Goal: Connect with others: Connect with others

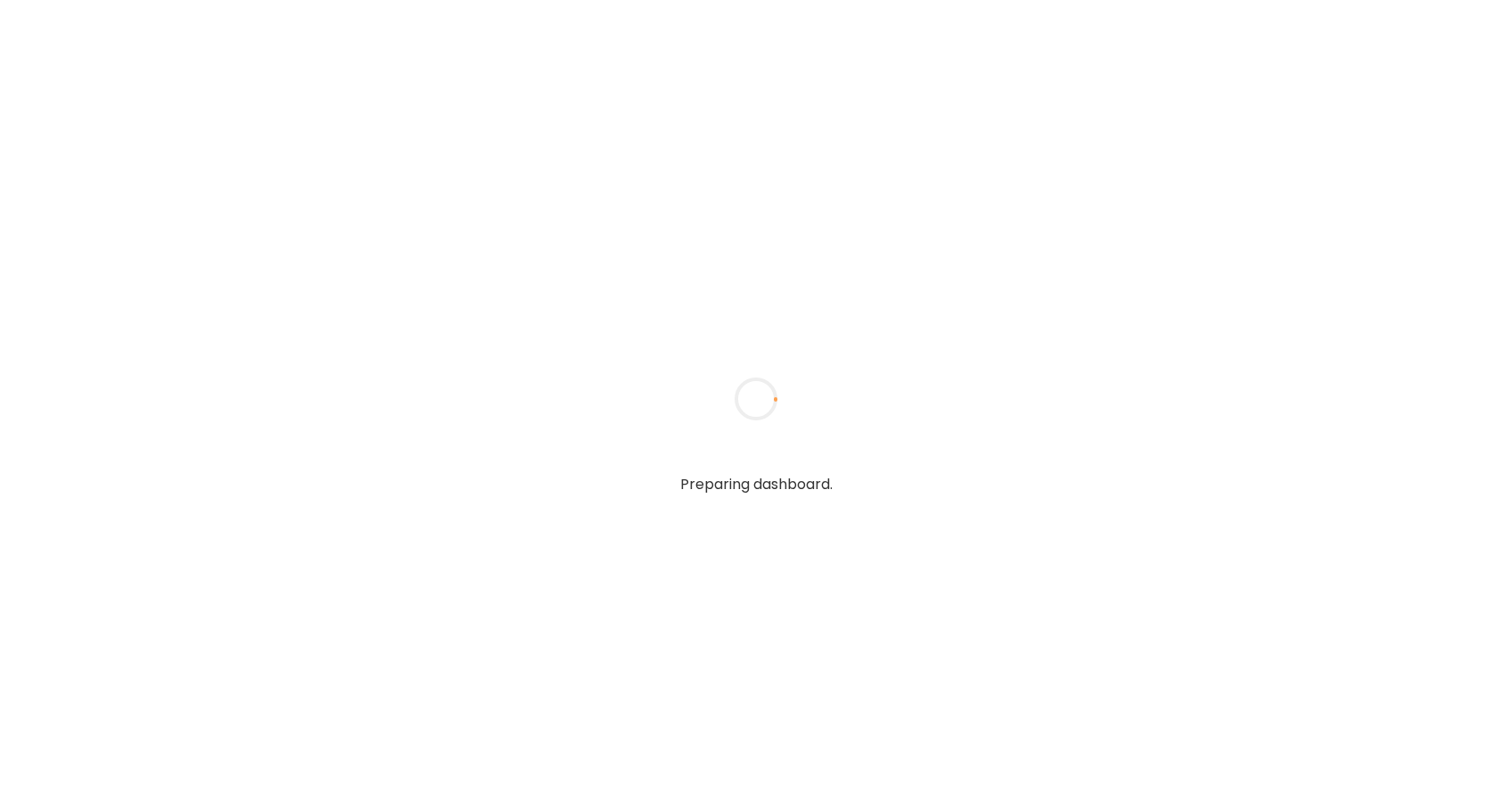
type textarea "**********"
type input "*****"
type input "**********"
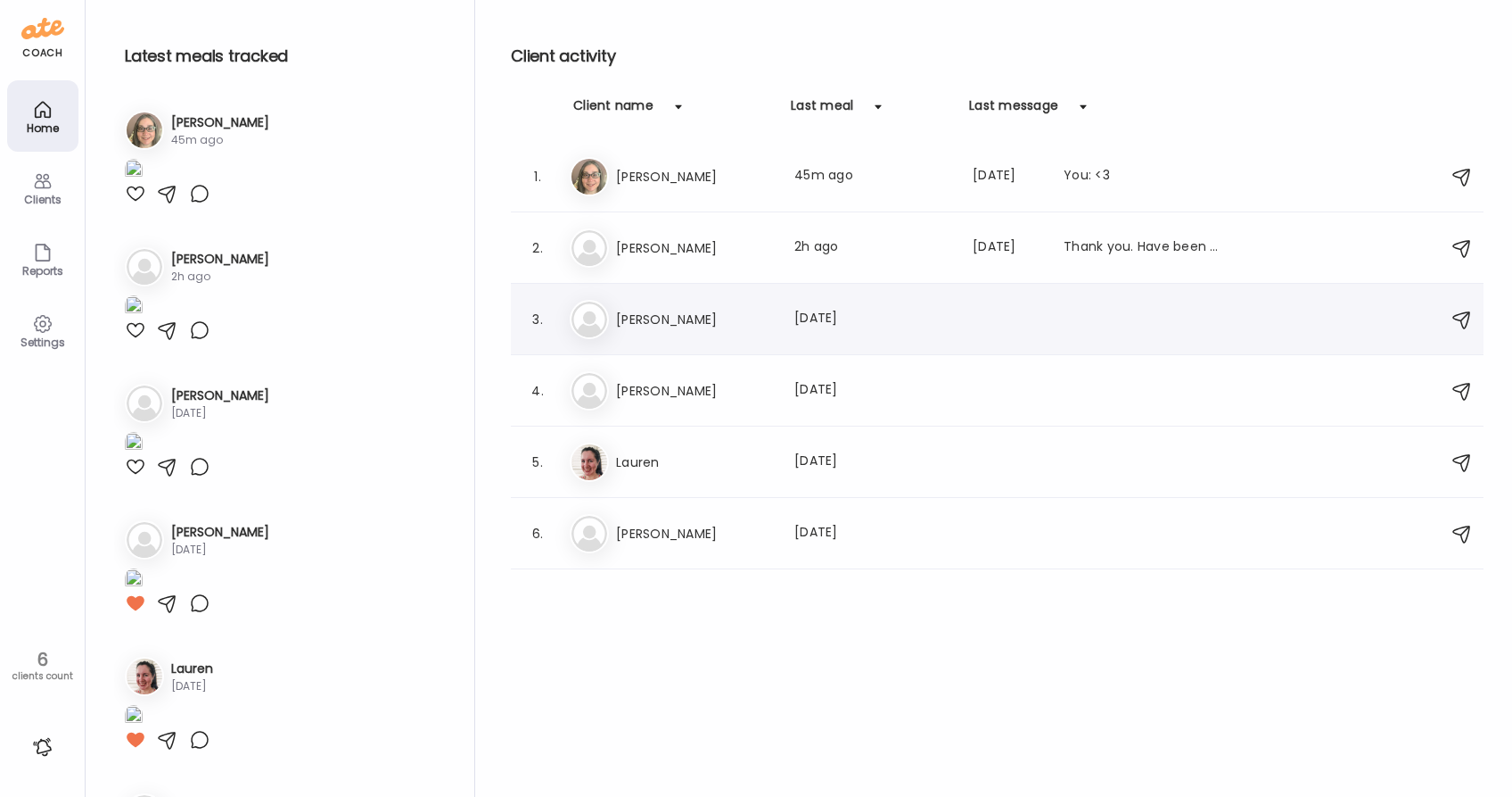
click at [695, 328] on h3 "[PERSON_NAME]" at bounding box center [695, 319] width 157 height 21
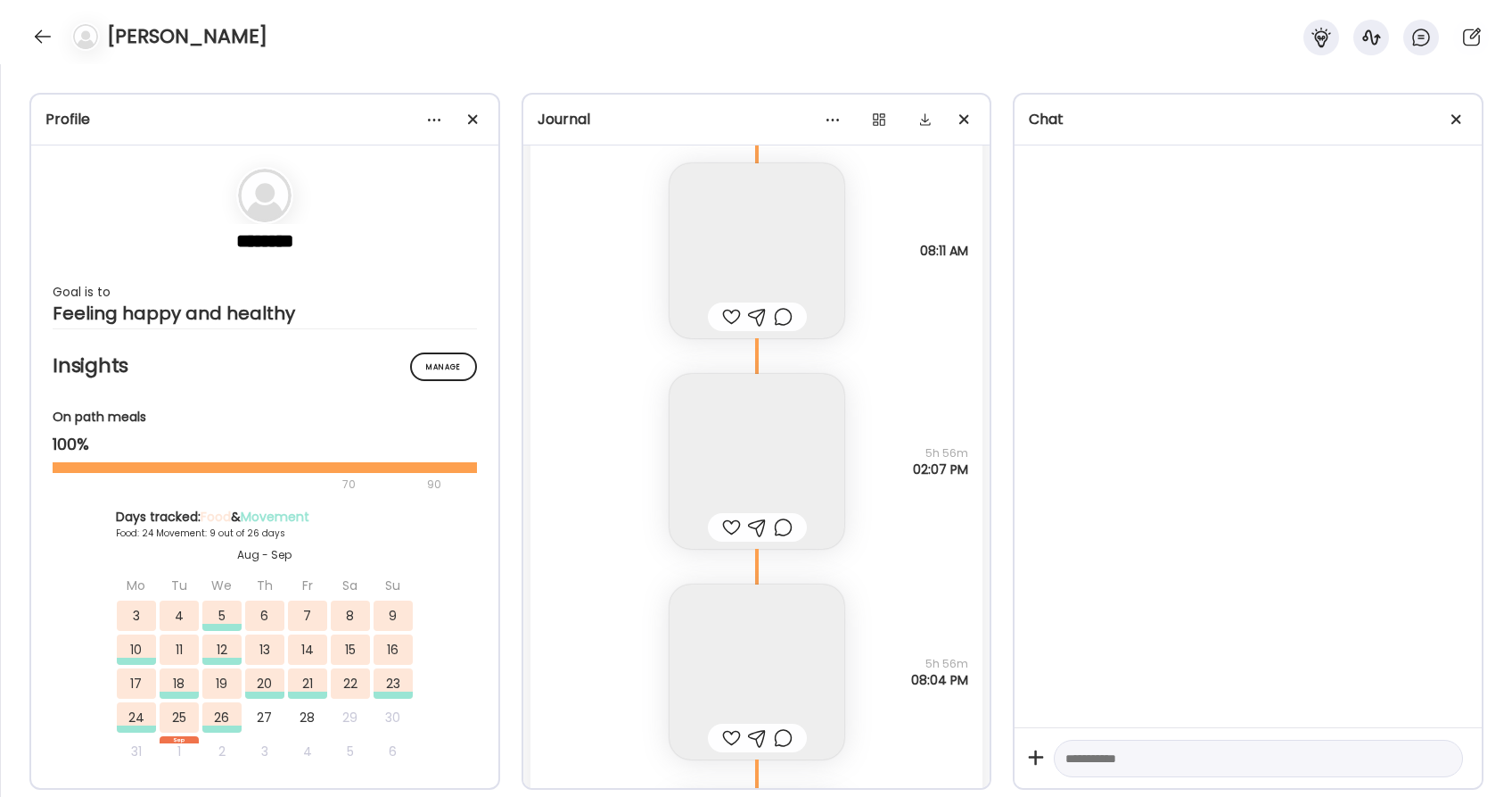
scroll to position [47082, 0]
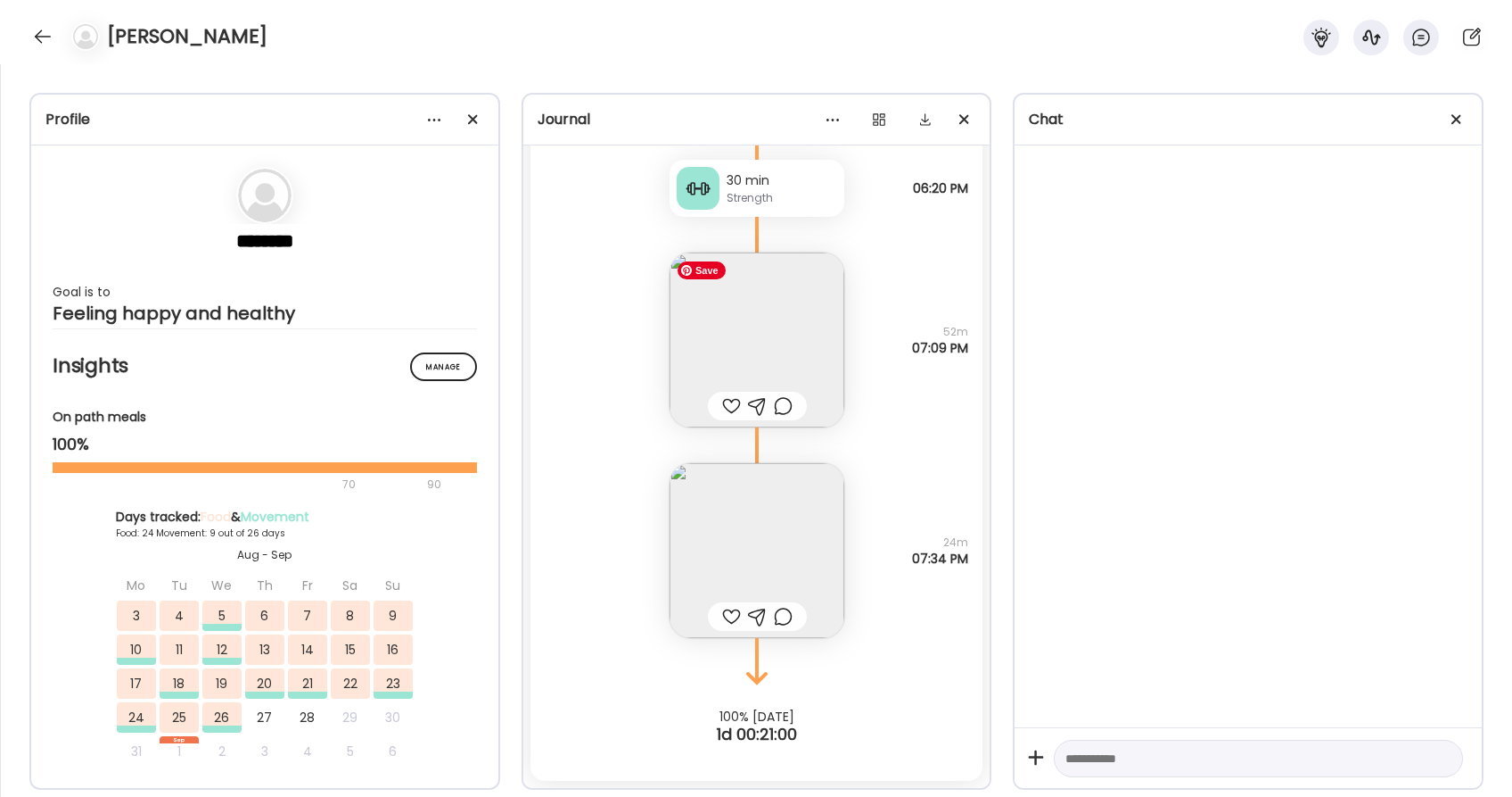
click at [784, 347] on img at bounding box center [756, 339] width 175 height 175
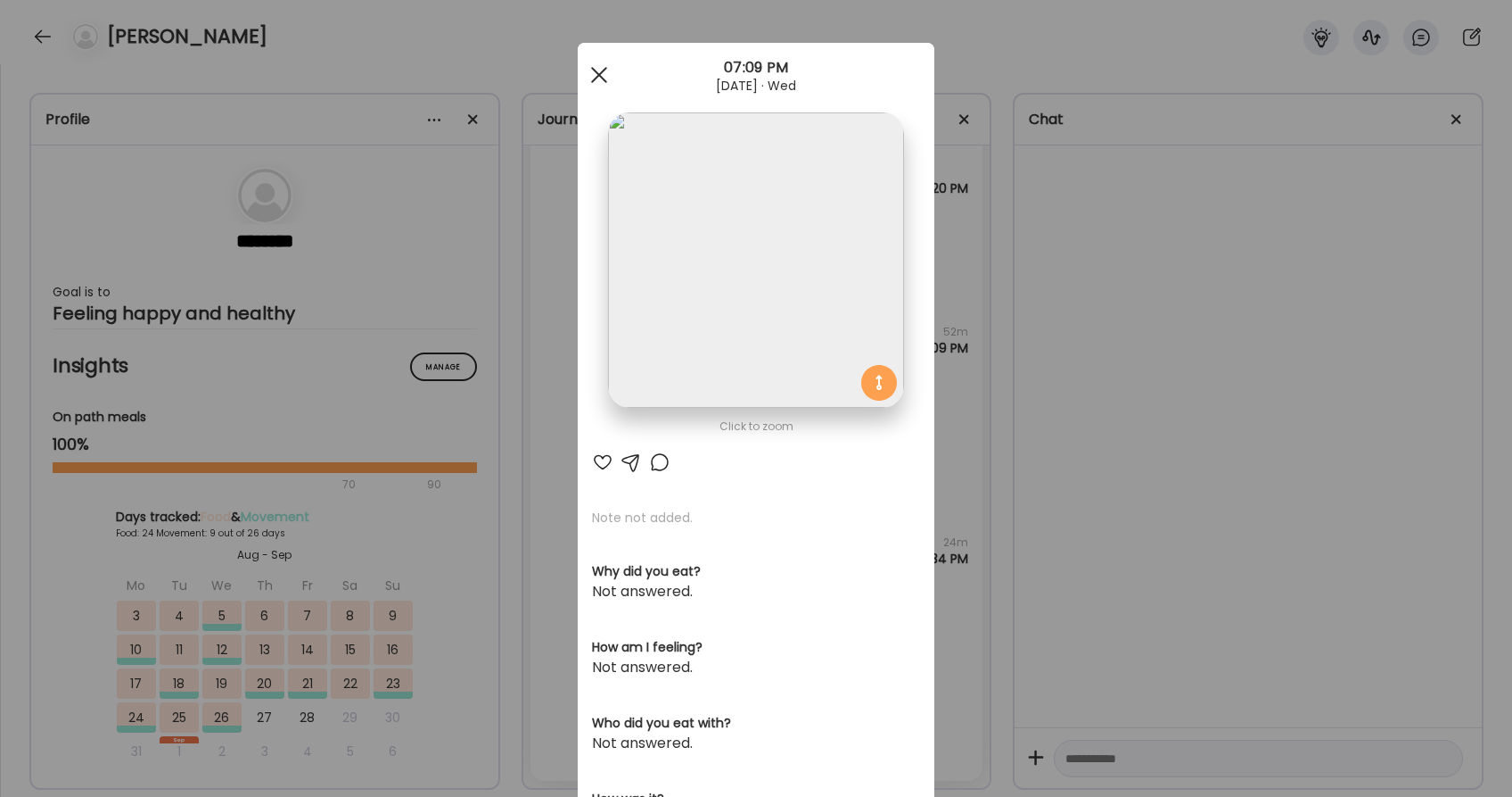
click at [605, 71] on div at bounding box center [599, 75] width 35 height 36
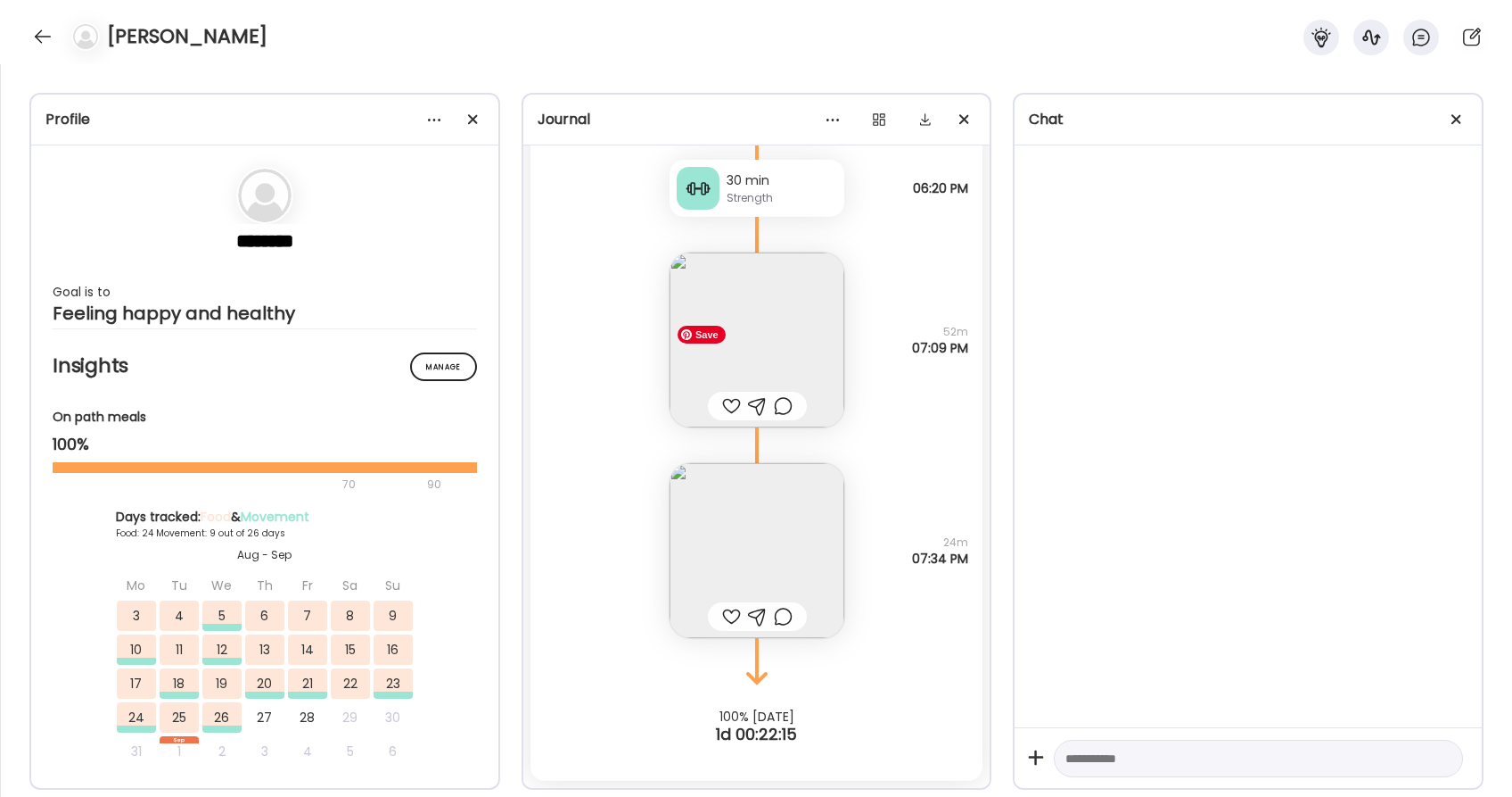
scroll to position [47080, 0]
click at [737, 554] on img at bounding box center [756, 551] width 175 height 175
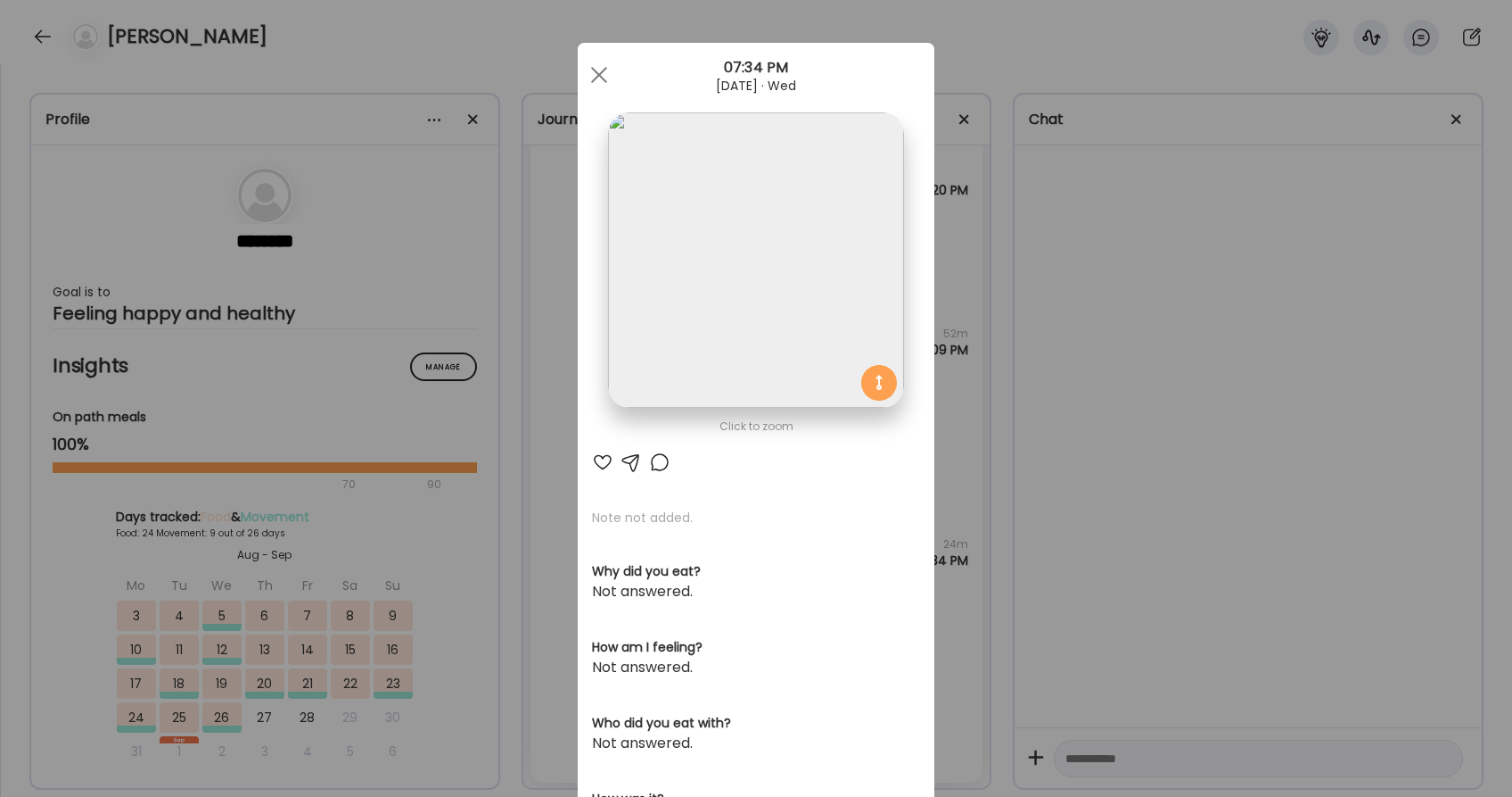
click at [601, 463] on div at bounding box center [602, 462] width 21 height 21
click at [592, 75] on div at bounding box center [599, 75] width 35 height 36
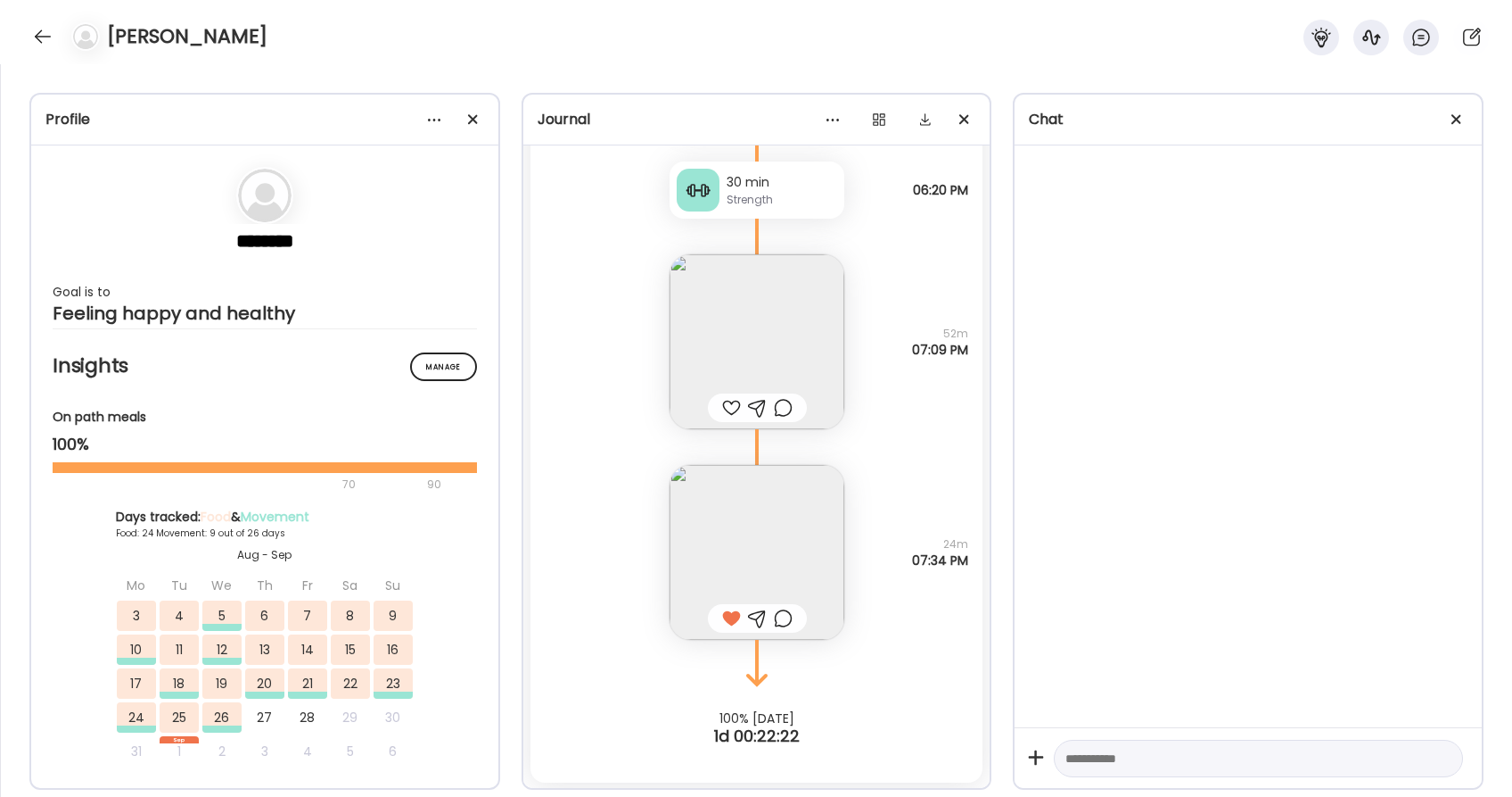
click at [735, 404] on div at bounding box center [731, 407] width 19 height 21
click at [778, 333] on img at bounding box center [756, 341] width 175 height 175
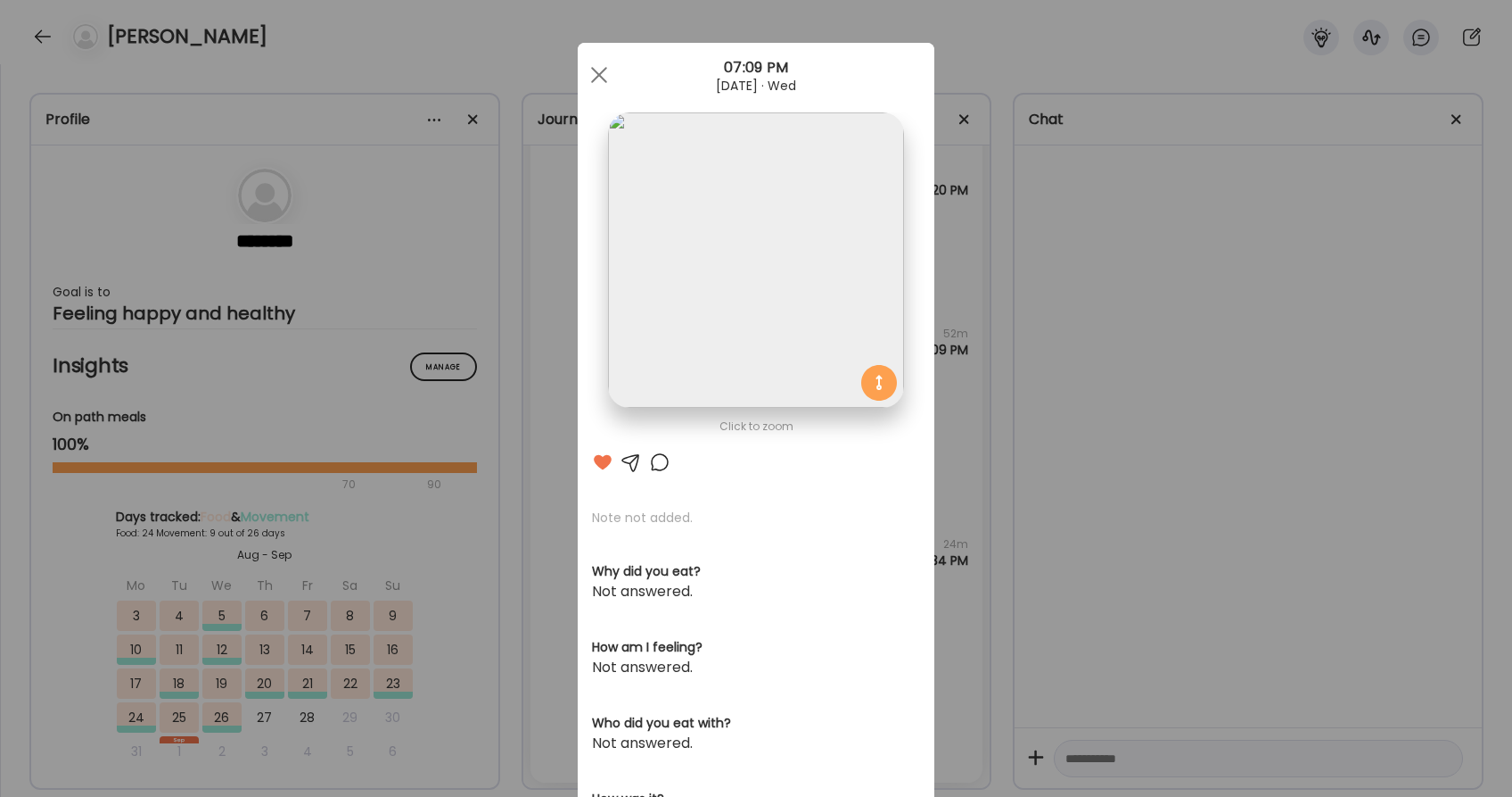
click at [654, 461] on div at bounding box center [659, 462] width 21 height 21
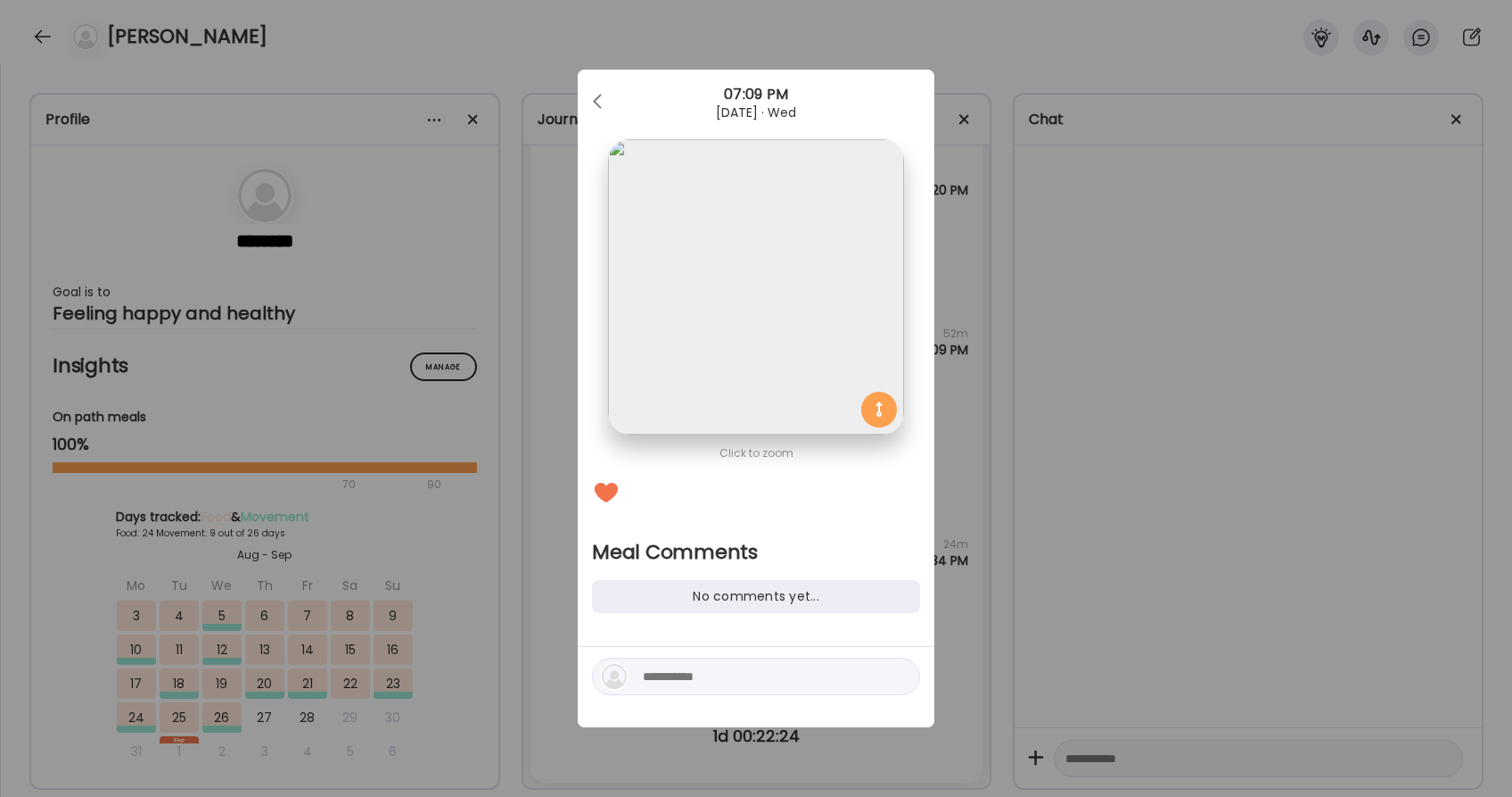
click at [728, 676] on textarea at bounding box center [763, 676] width 241 height 21
type textarea "**********"
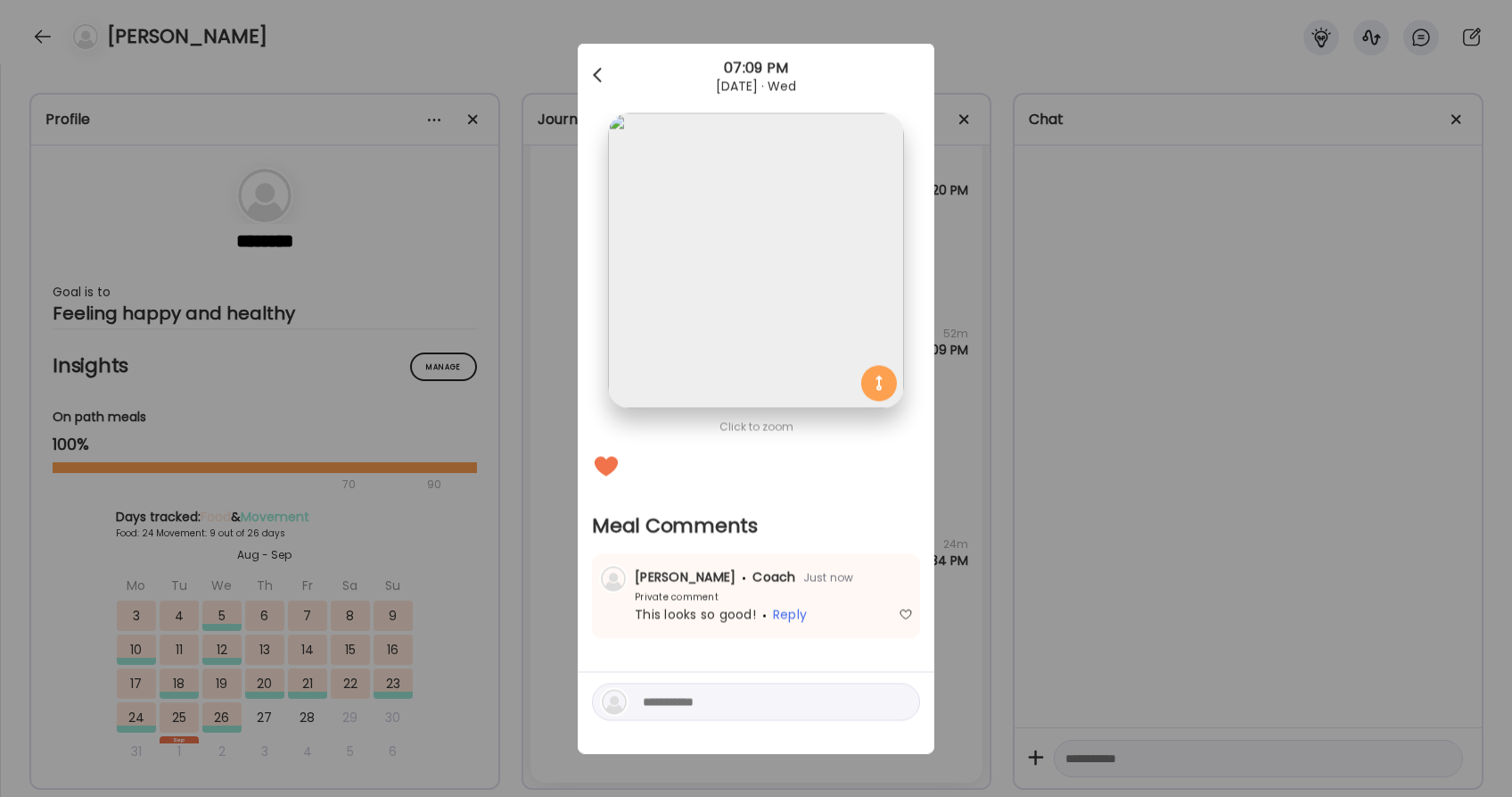
click at [607, 72] on div at bounding box center [599, 76] width 35 height 36
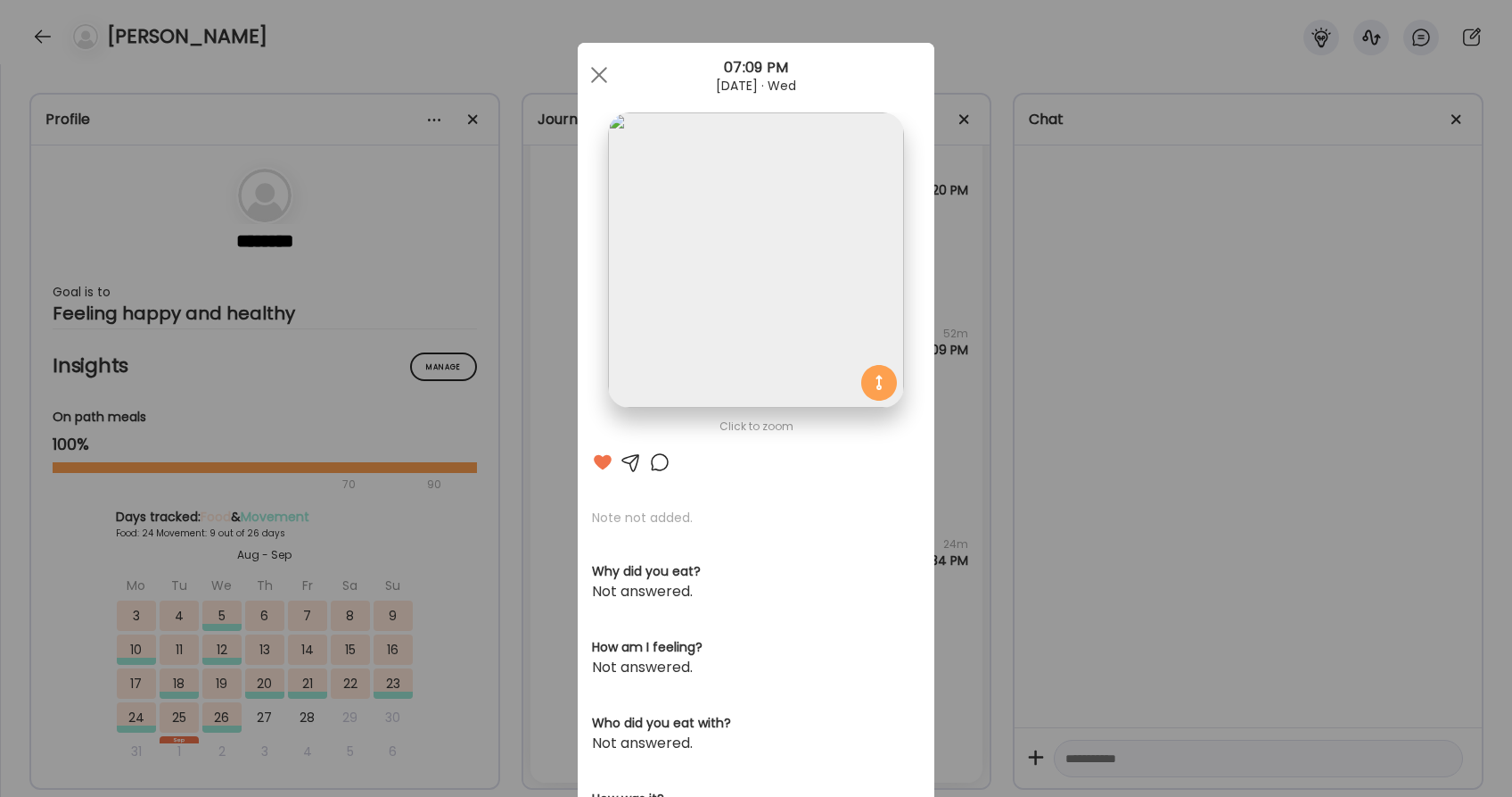
click at [606, 72] on div at bounding box center [599, 75] width 35 height 36
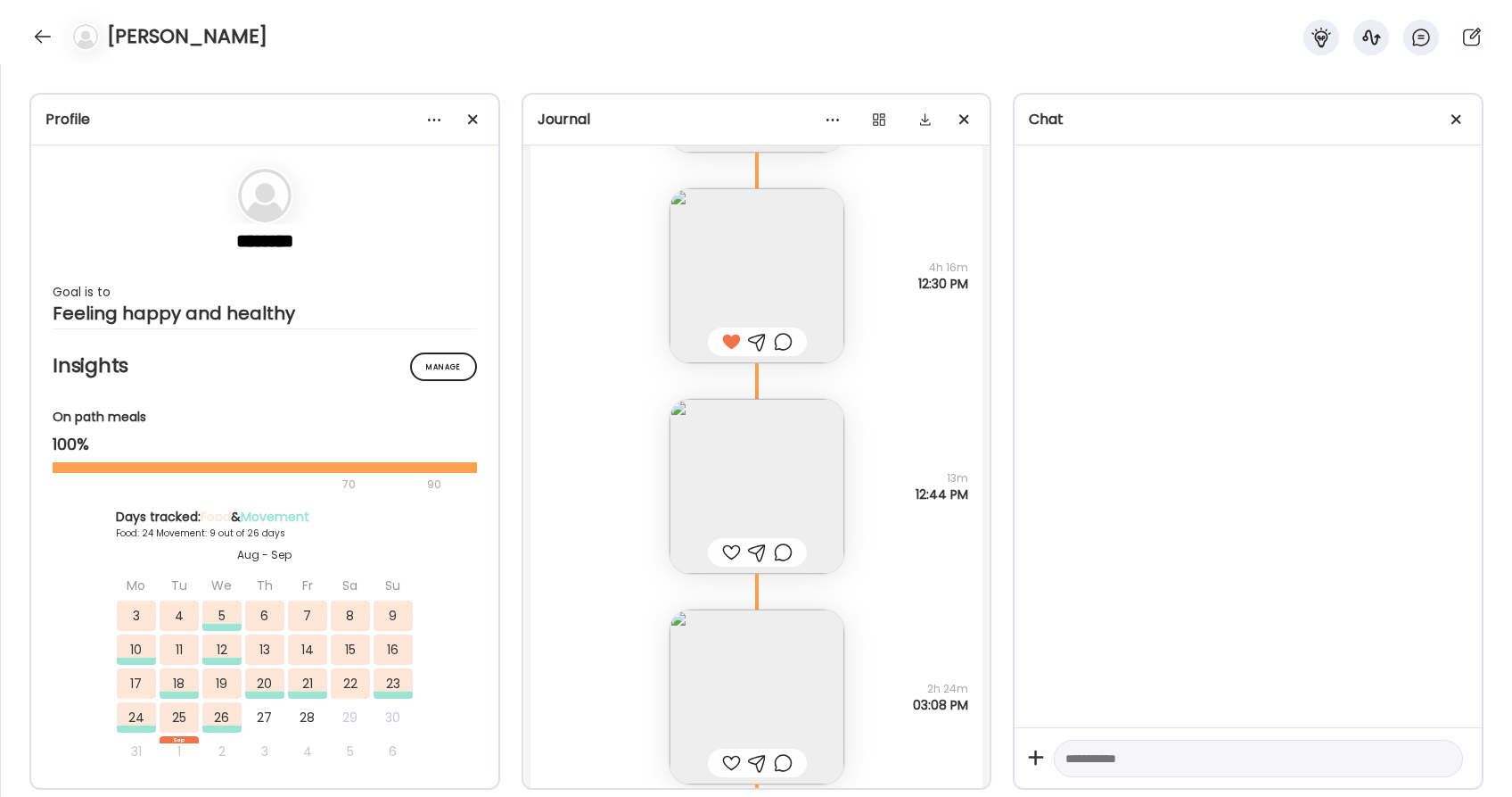
scroll to position [46188, 0]
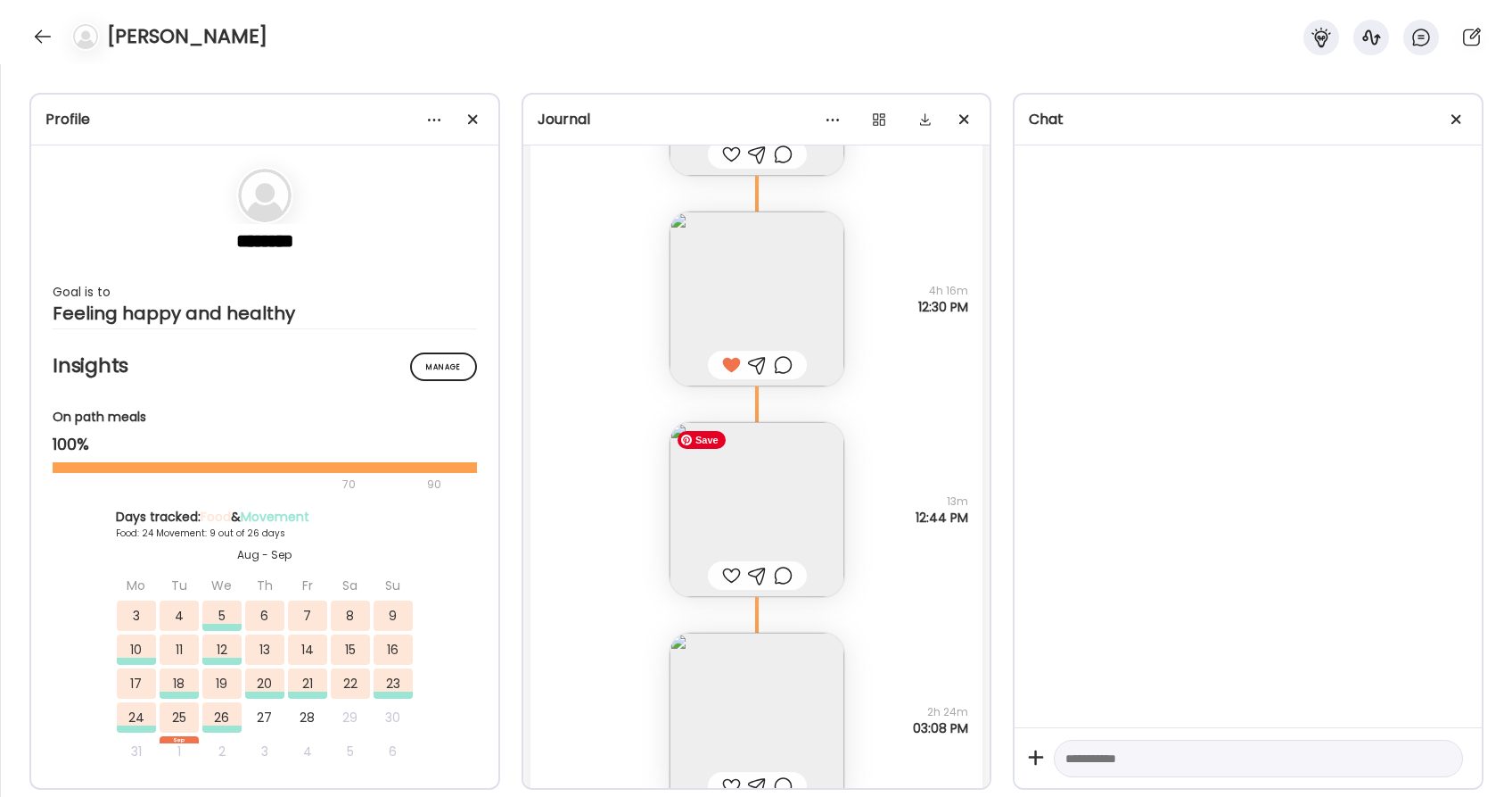
click at [781, 514] on img at bounding box center [756, 509] width 175 height 175
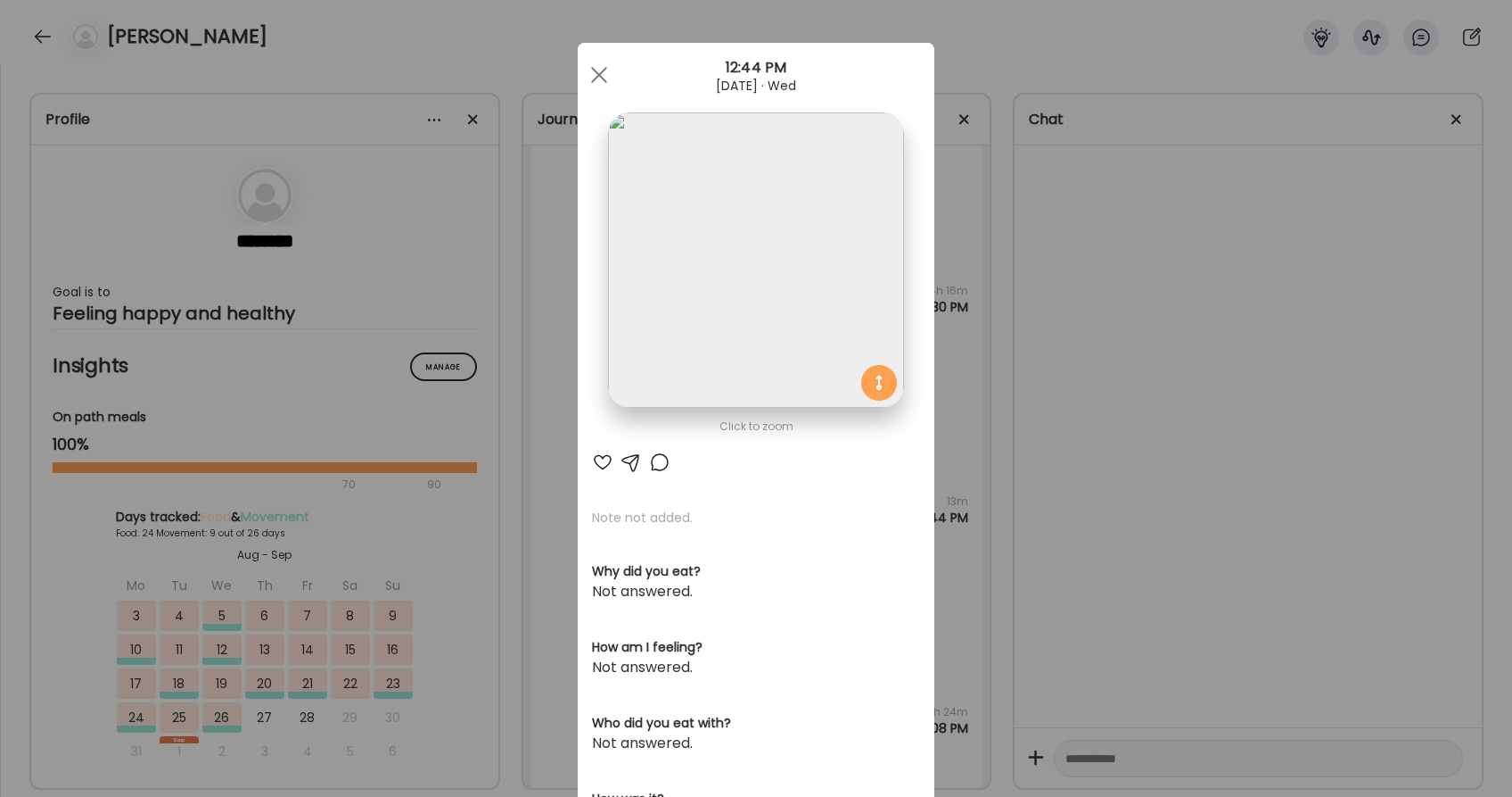
click at [602, 455] on div at bounding box center [602, 462] width 21 height 21
click at [605, 73] on div at bounding box center [599, 75] width 35 height 36
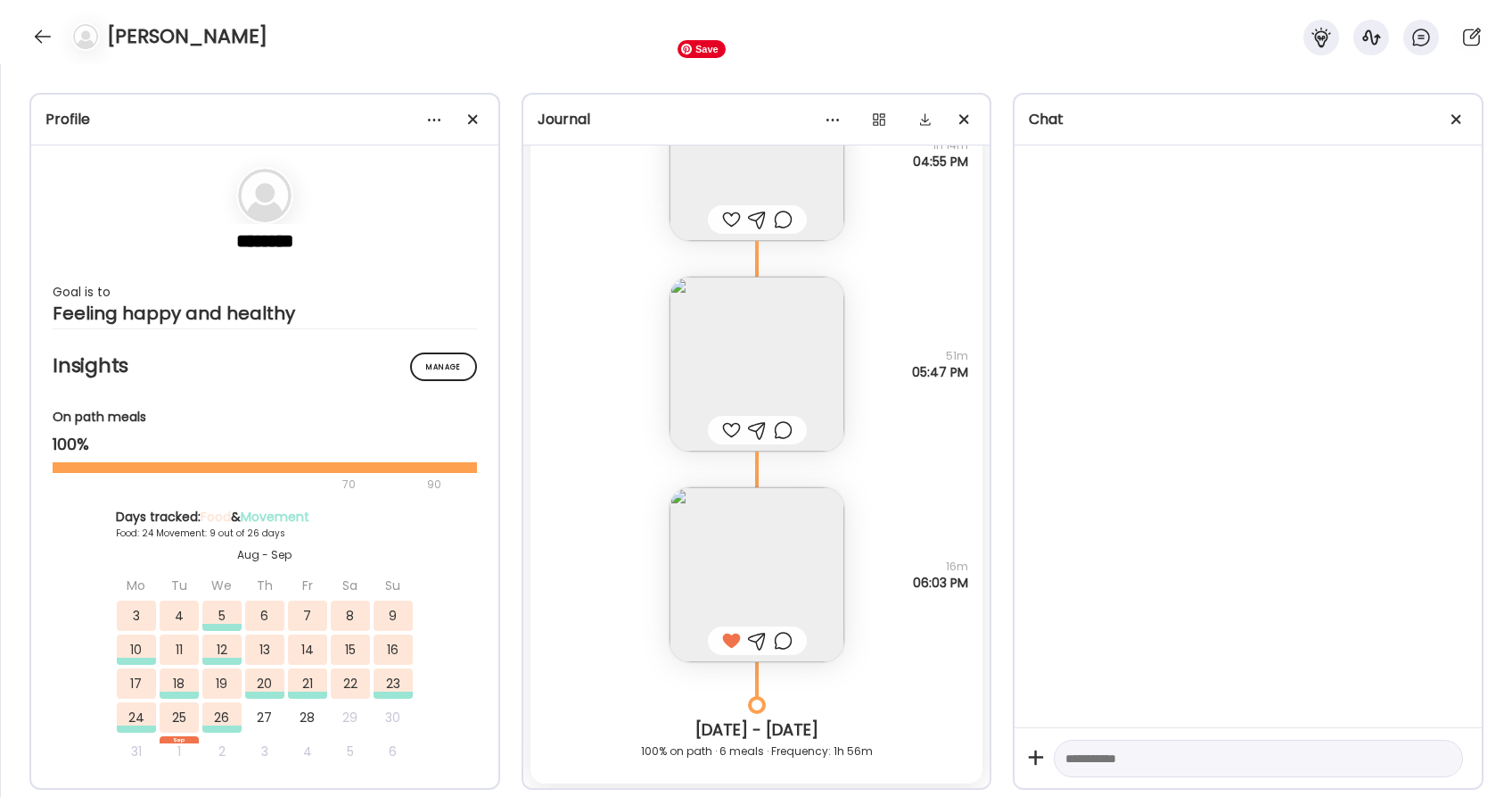
scroll to position [45254, 0]
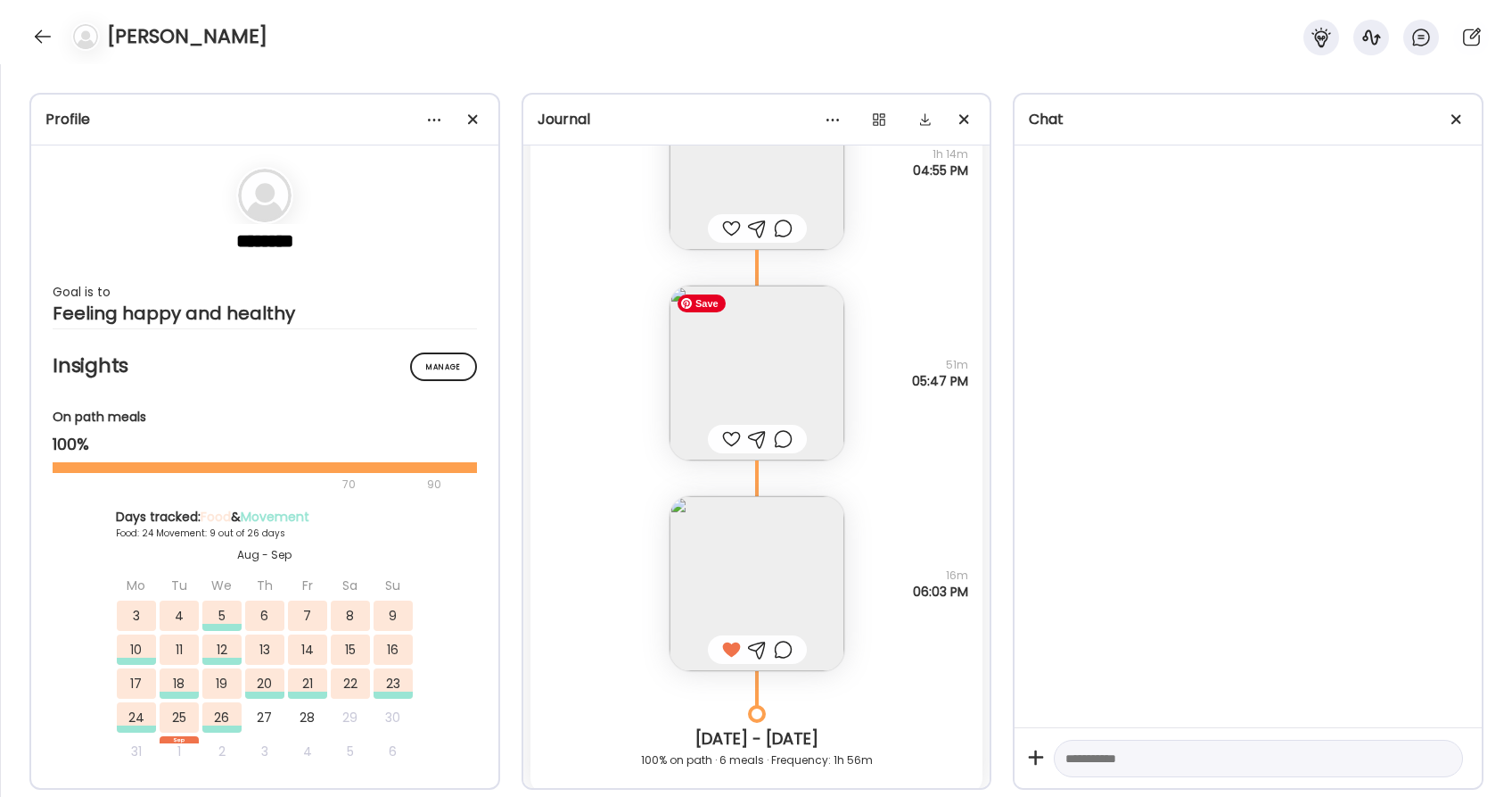
click at [739, 391] on img at bounding box center [756, 373] width 175 height 175
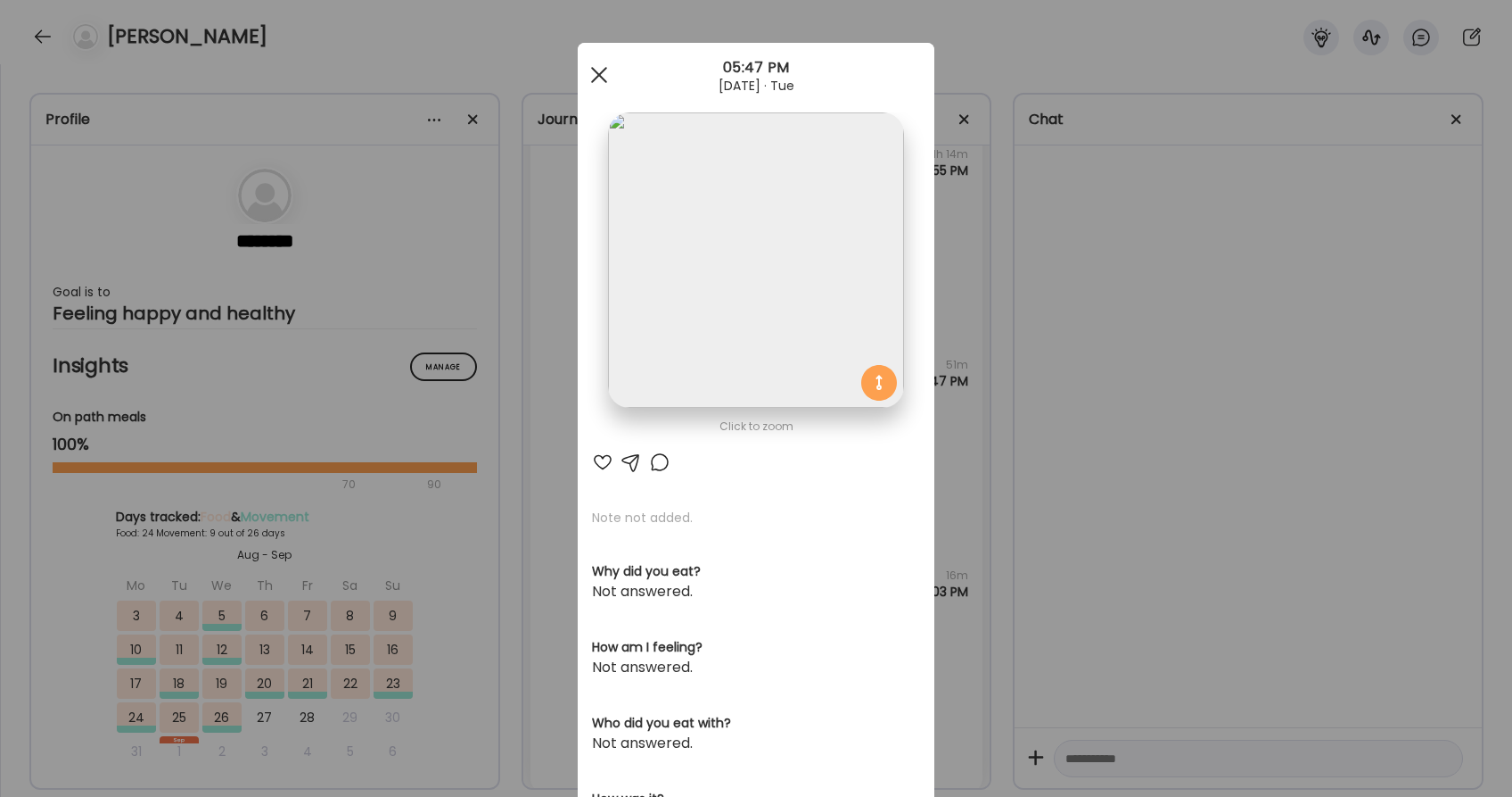
click at [601, 79] on div at bounding box center [599, 75] width 35 height 36
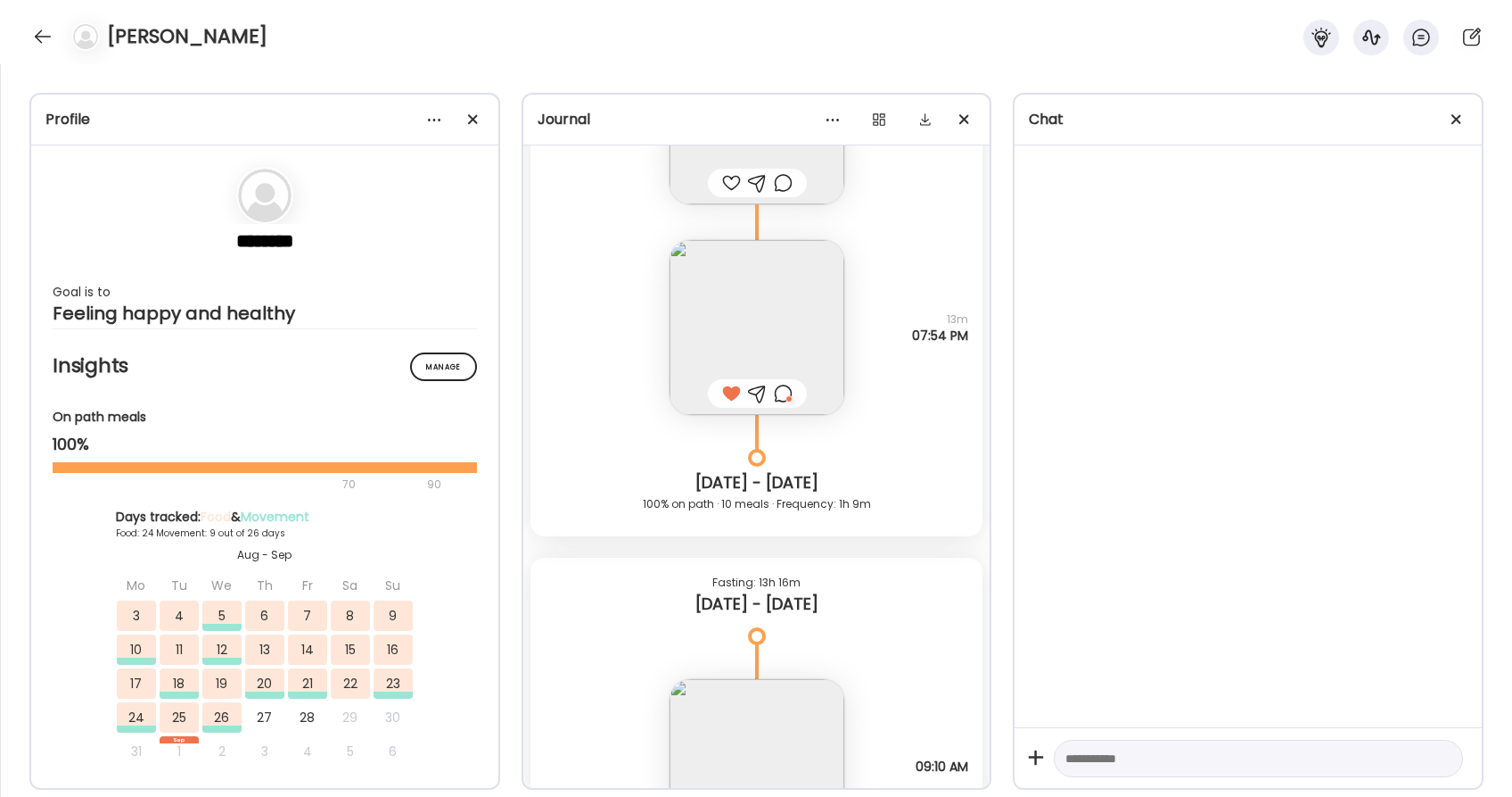
scroll to position [40673, 0]
click at [782, 395] on div at bounding box center [784, 394] width 19 height 21
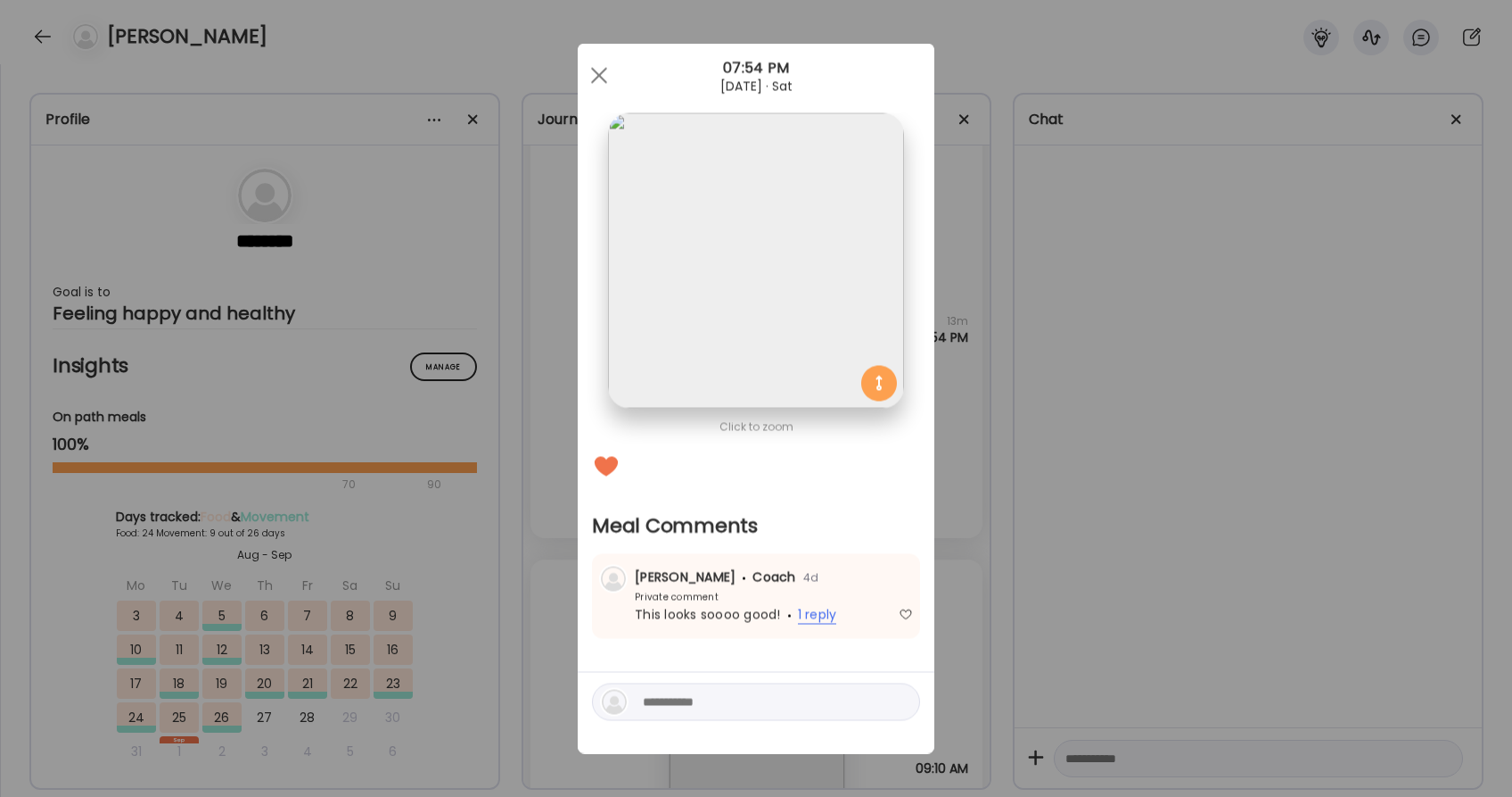
click at [823, 611] on span "1 reply" at bounding box center [817, 615] width 39 height 19
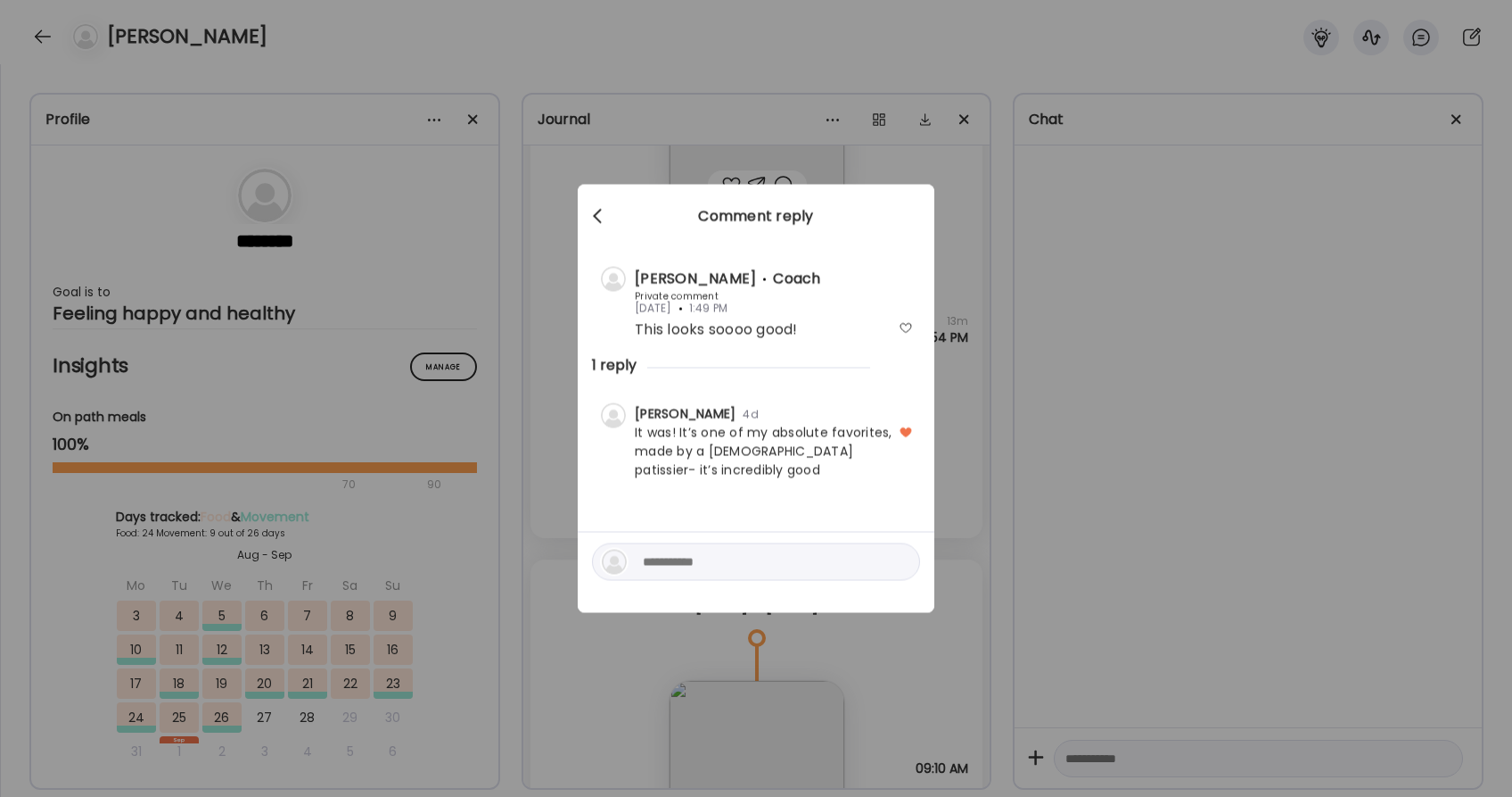
click at [598, 209] on span at bounding box center [598, 213] width 9 height 9
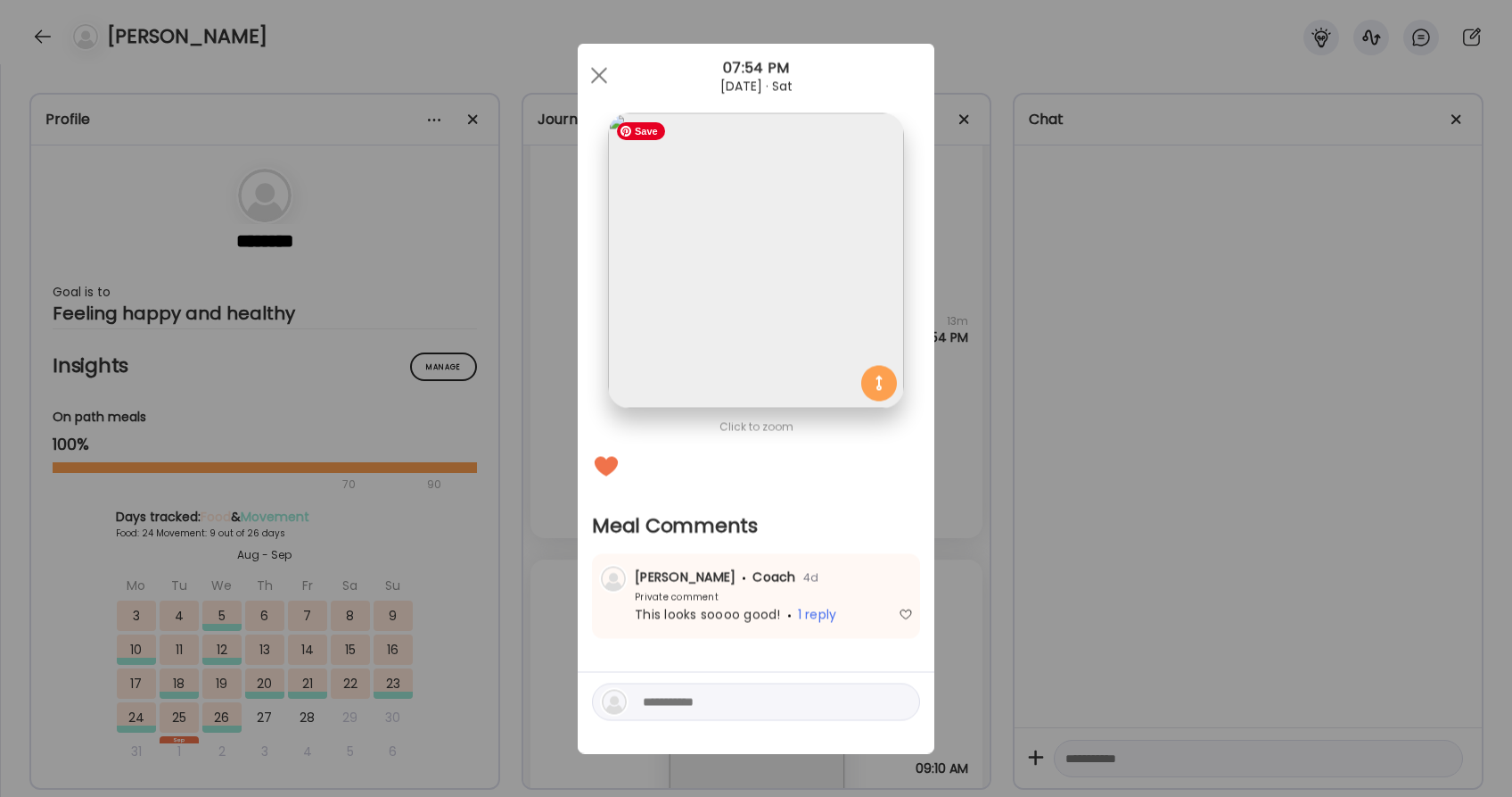
click at [855, 233] on img at bounding box center [756, 261] width 295 height 295
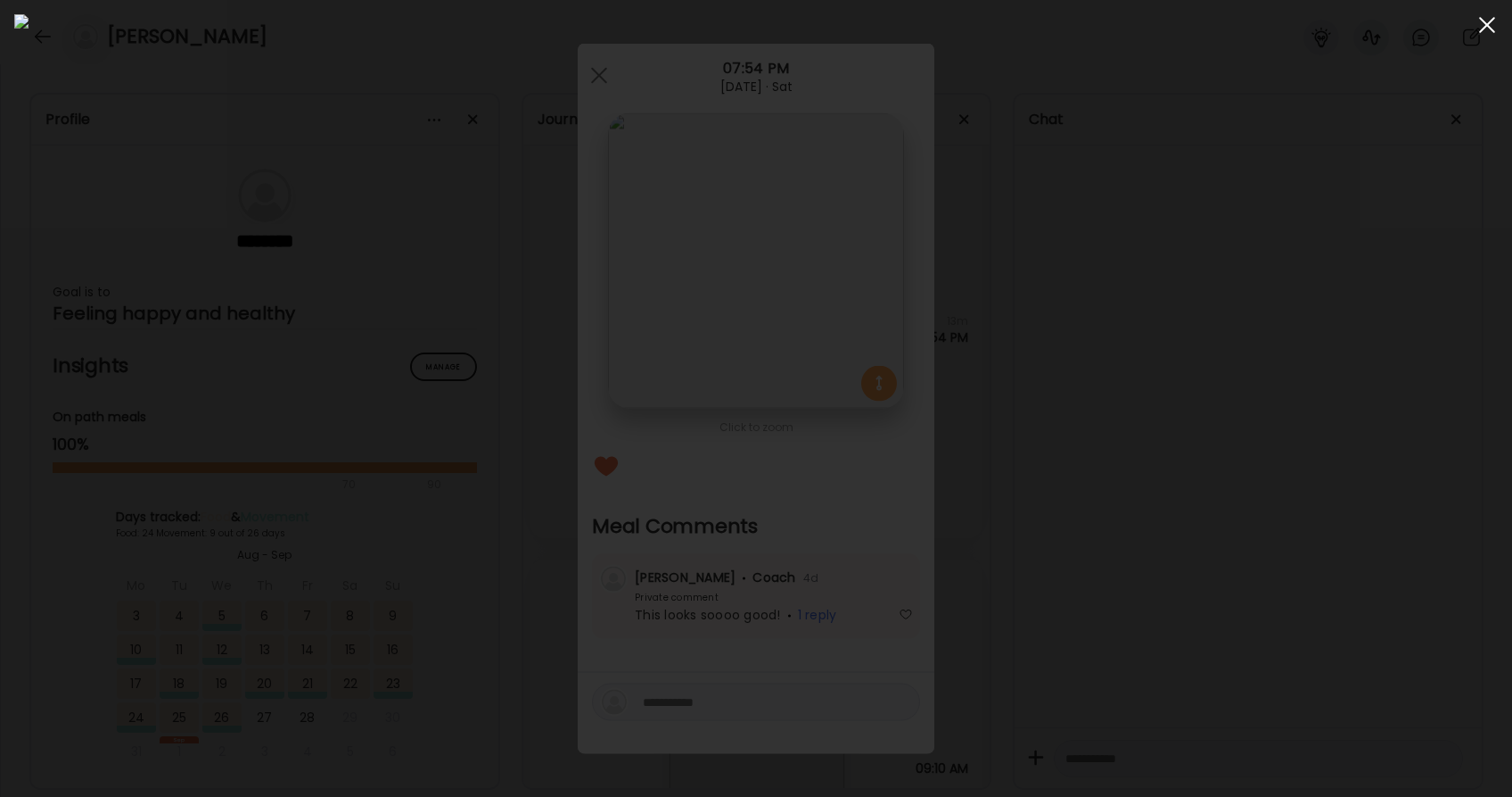
click at [1488, 20] on div at bounding box center [1487, 25] width 35 height 36
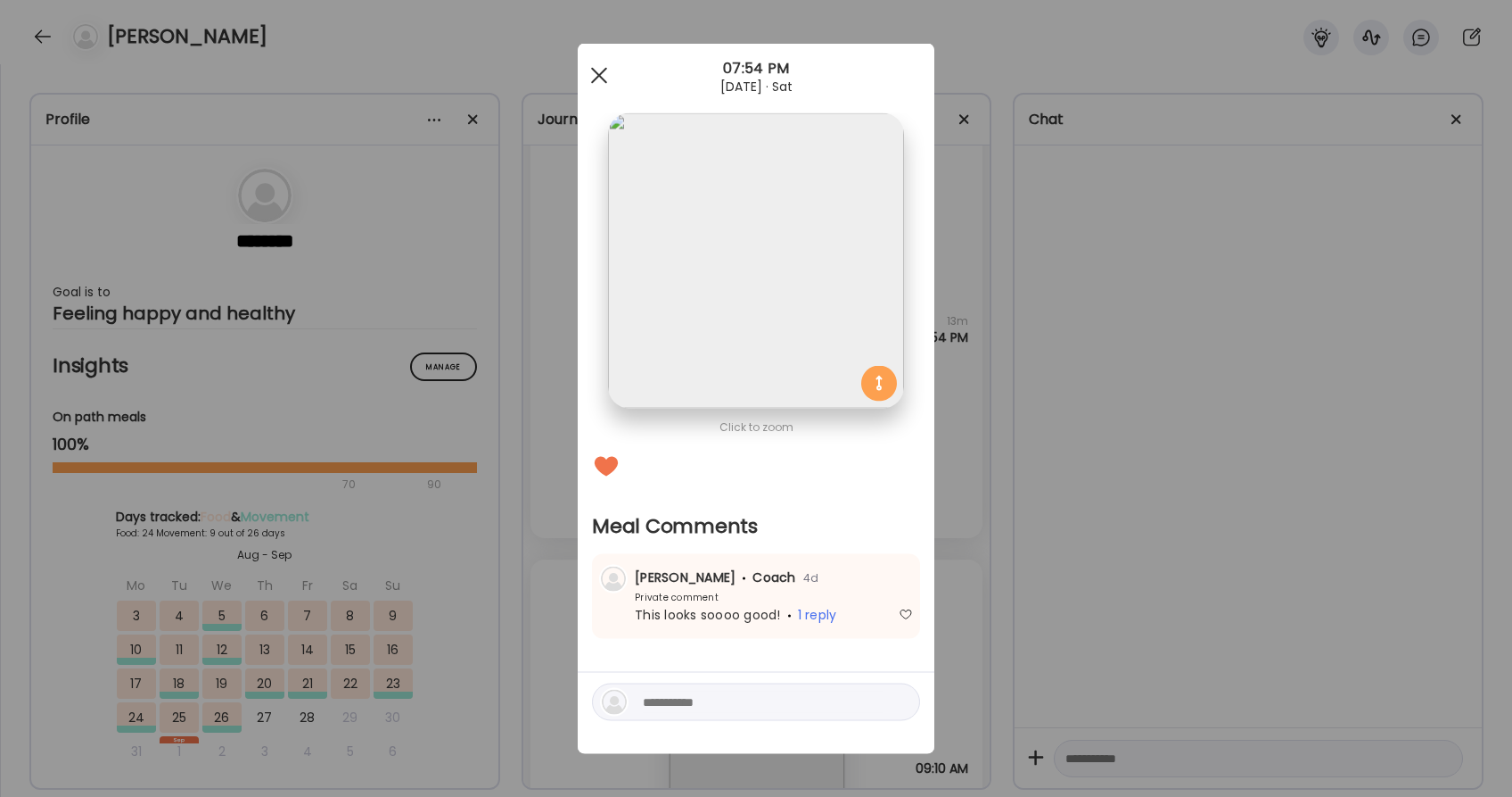
click at [603, 70] on span at bounding box center [599, 75] width 16 height 16
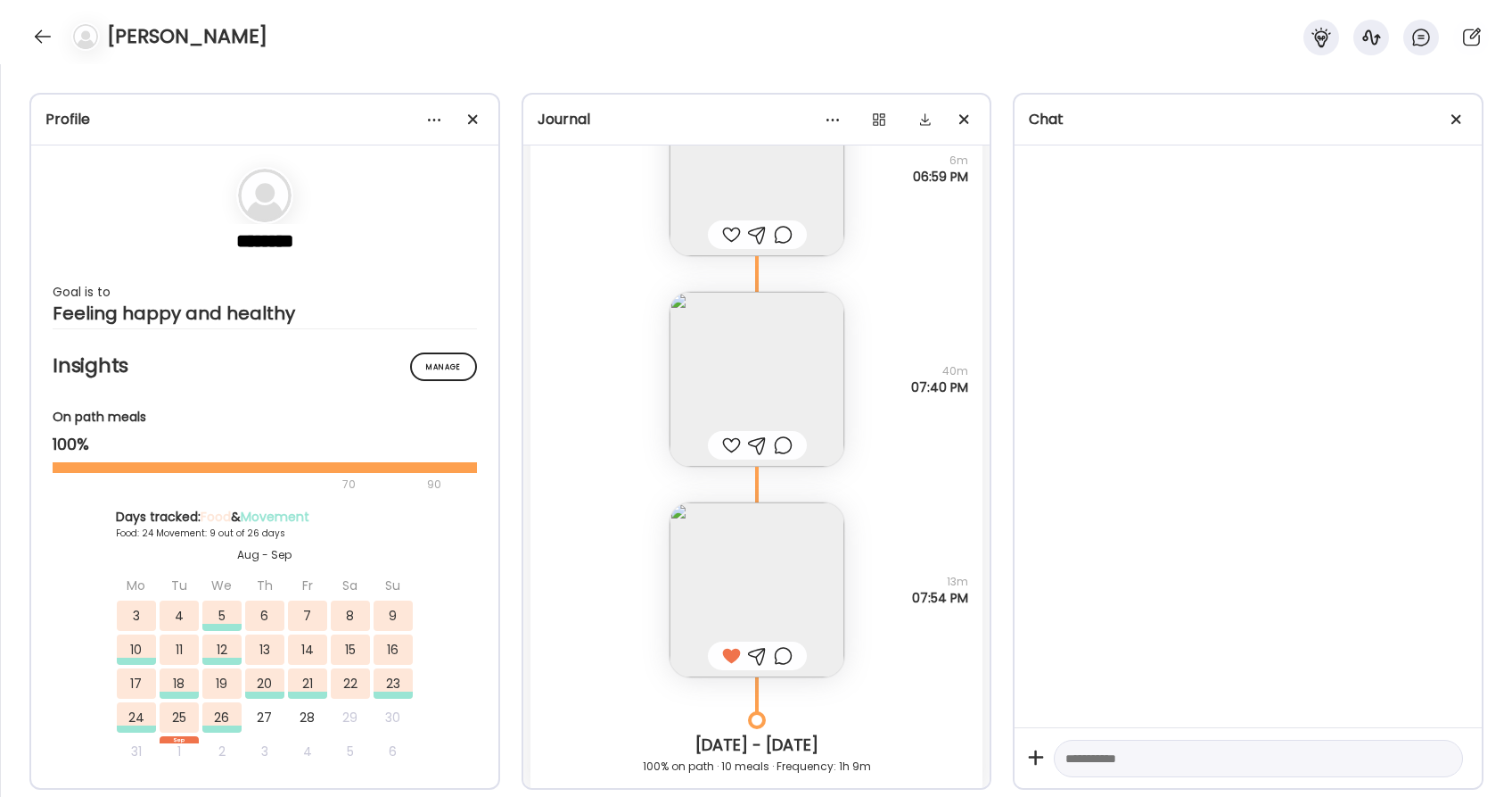
scroll to position [40415, 0]
click at [798, 373] on img at bounding box center [756, 376] width 175 height 175
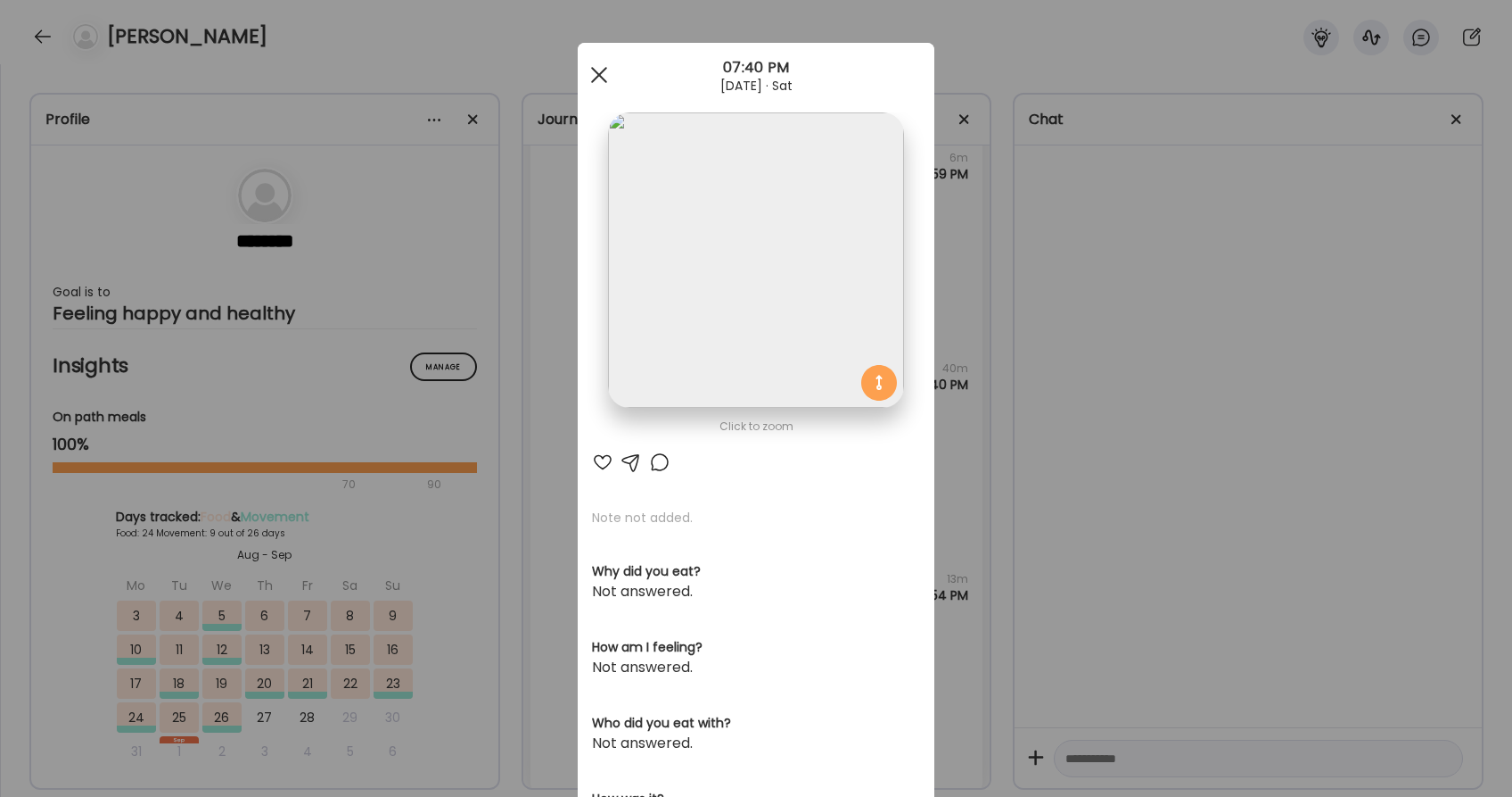
click at [604, 69] on span at bounding box center [599, 75] width 16 height 16
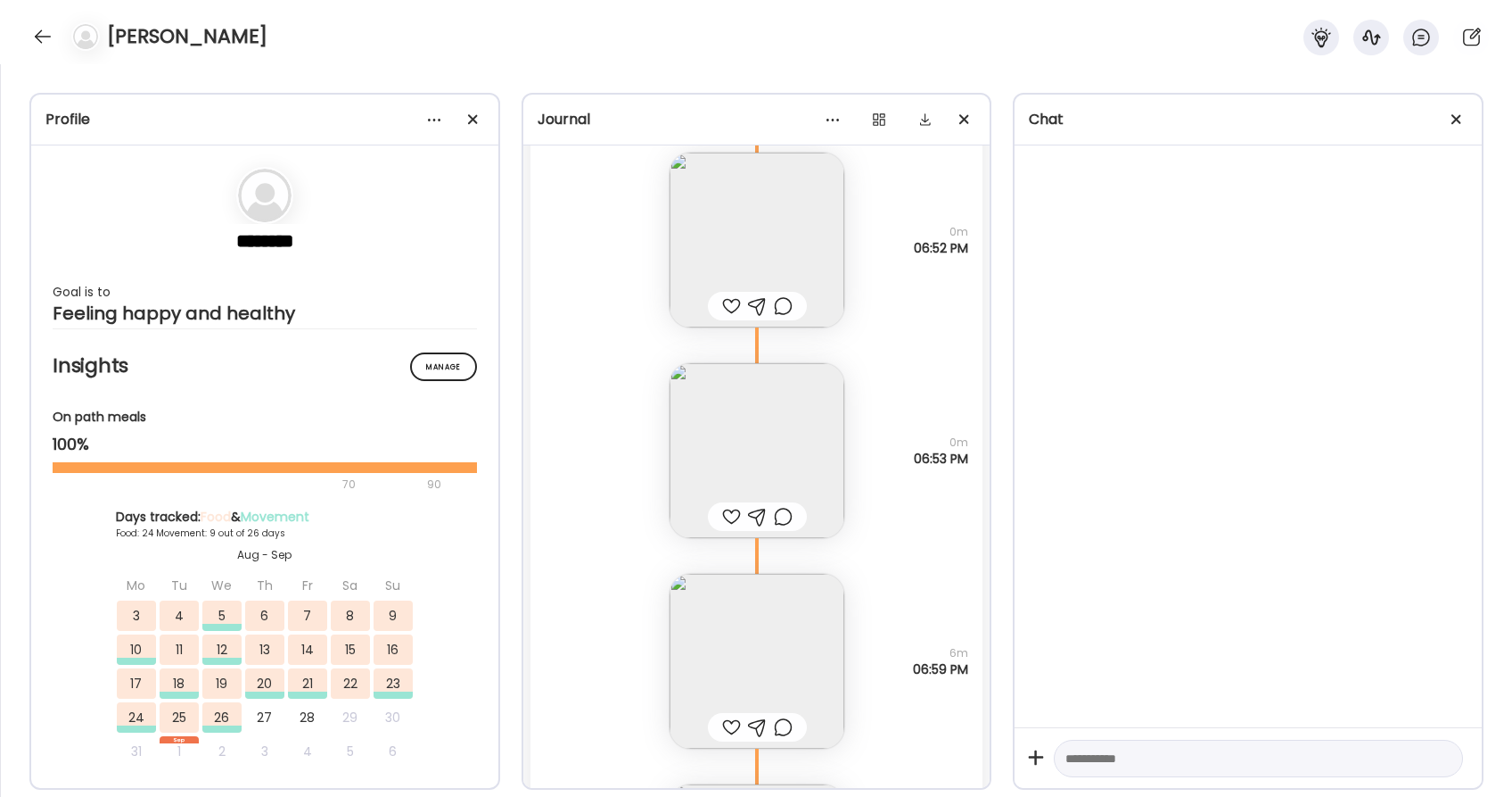
scroll to position [39910, 0]
click at [780, 422] on img at bounding box center [756, 461] width 175 height 175
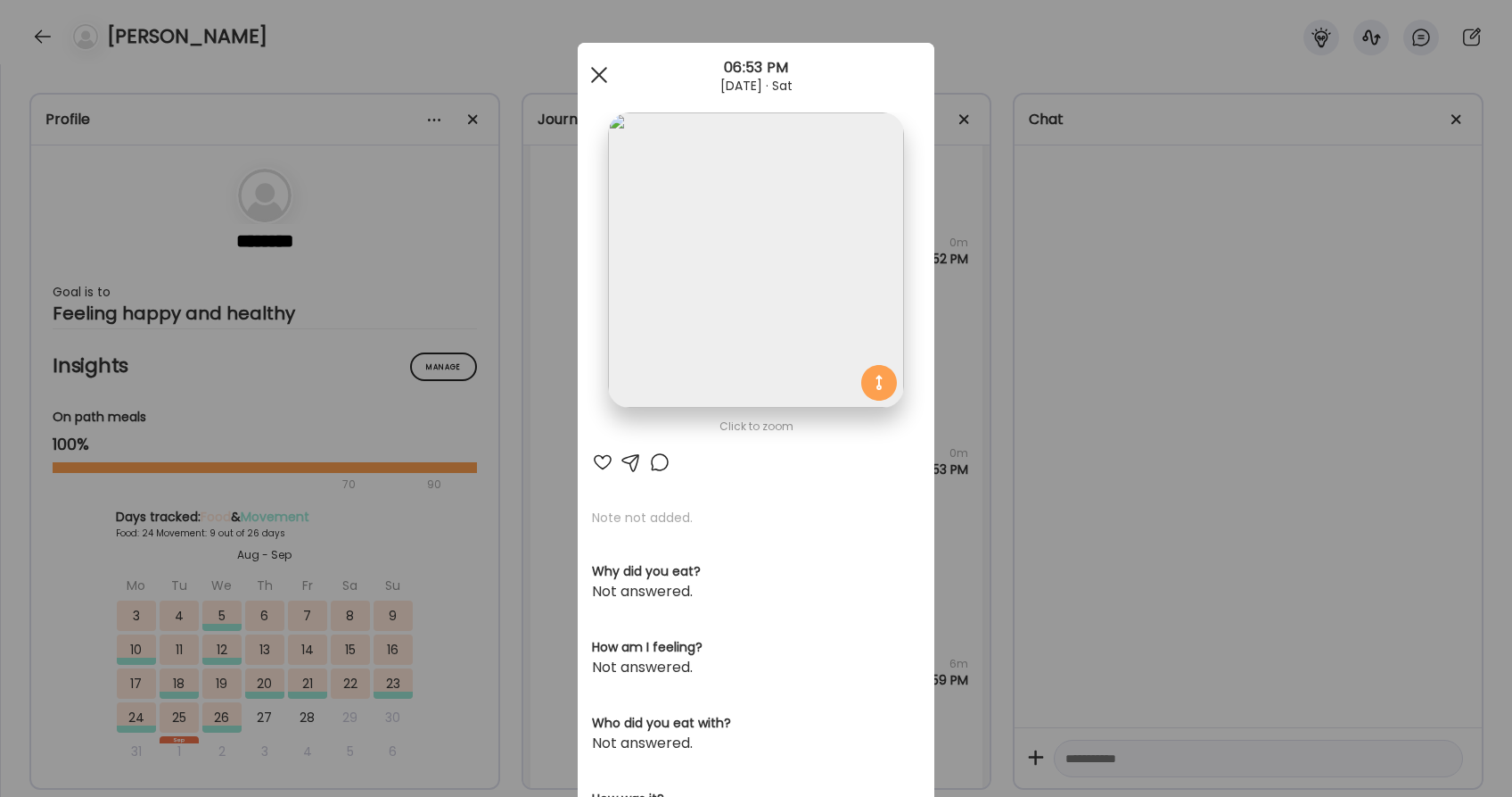
click at [601, 79] on div at bounding box center [599, 75] width 35 height 36
